Goal: Navigation & Orientation: Find specific page/section

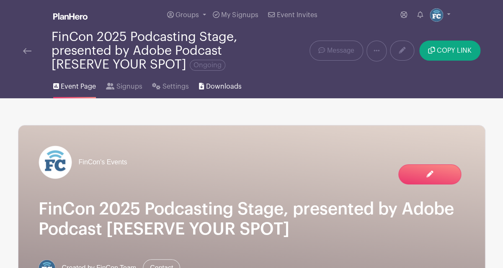
click at [211, 88] on span "Downloads" at bounding box center [224, 87] width 36 height 10
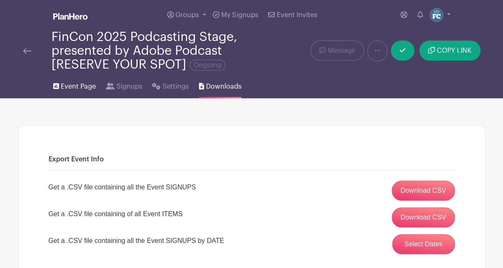
click at [75, 88] on span "Event Page" at bounding box center [78, 87] width 35 height 10
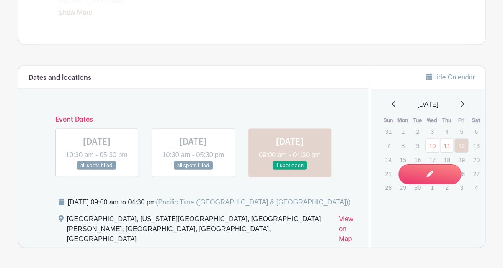
scroll to position [489, 0]
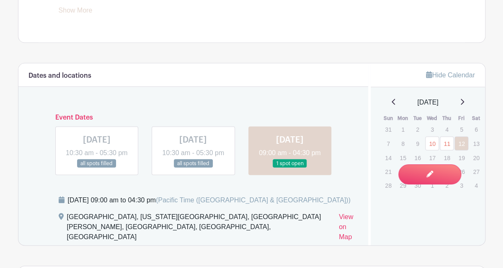
click at [290, 168] on link at bounding box center [290, 168] width 0 height 0
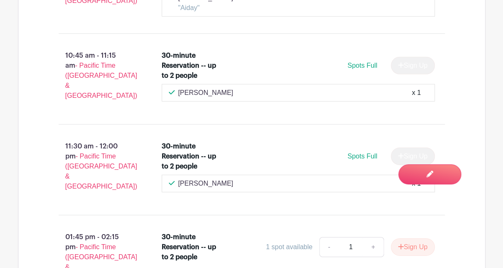
scroll to position [1798, 0]
